Goal: Task Accomplishment & Management: Use online tool/utility

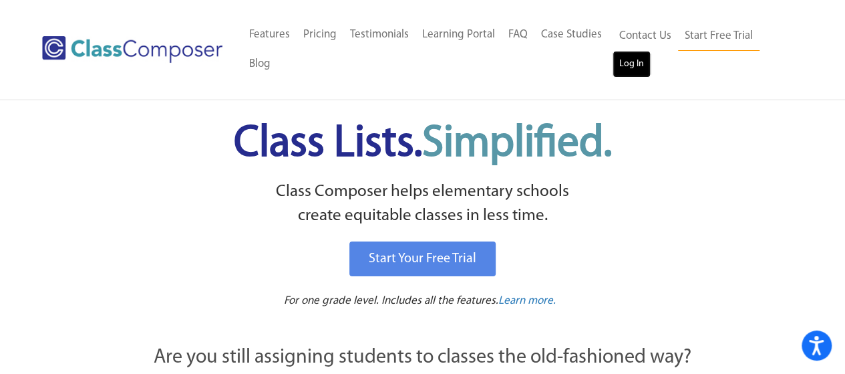
click at [635, 66] on link "Log In" at bounding box center [632, 64] width 38 height 27
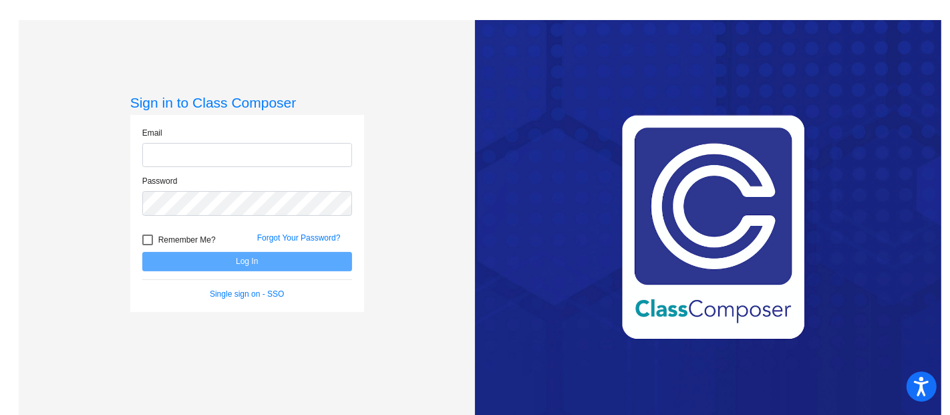
type input "[EMAIL_ADDRESS][DOMAIN_NAME]"
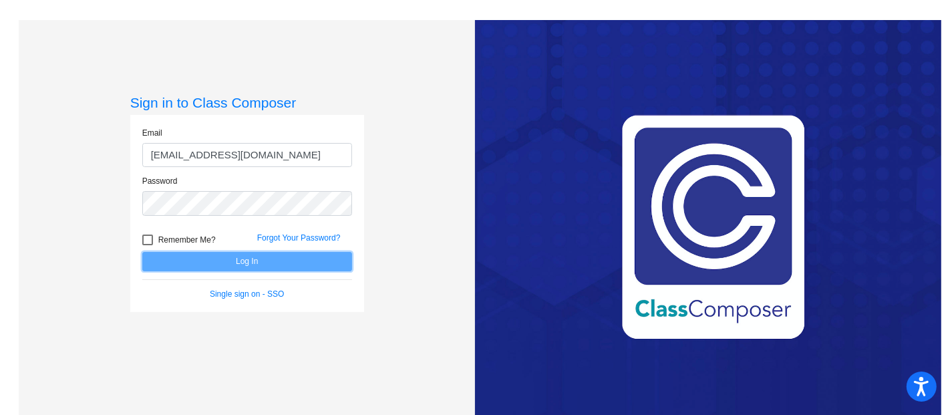
click at [254, 264] on button "Log In" at bounding box center [247, 261] width 210 height 19
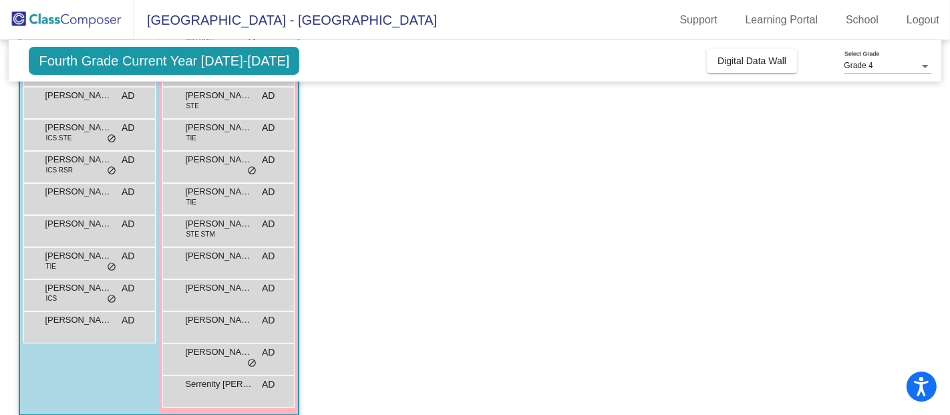
scroll to position [223, 0]
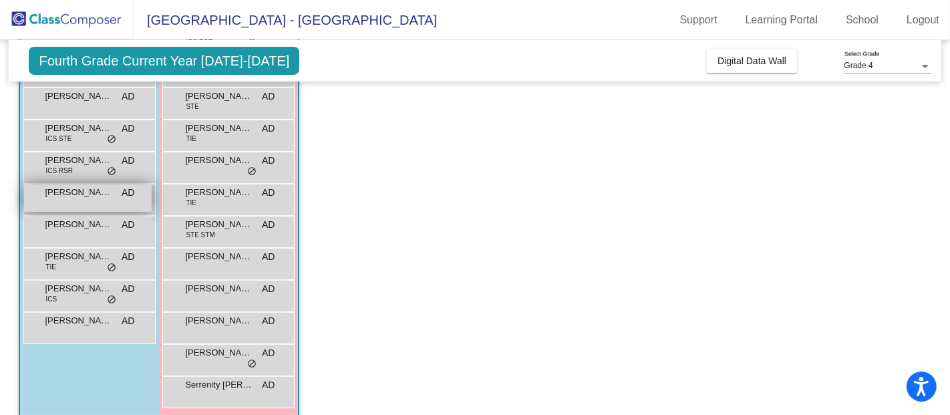
click at [80, 190] on span "Nolan Burian" at bounding box center [78, 192] width 67 height 13
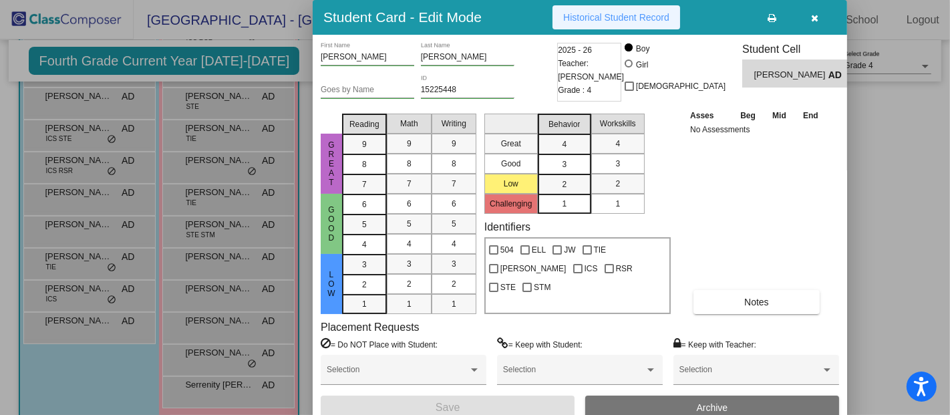
click at [589, 18] on span "Historical Student Record" at bounding box center [616, 17] width 106 height 11
